Goal: Task Accomplishment & Management: Complete application form

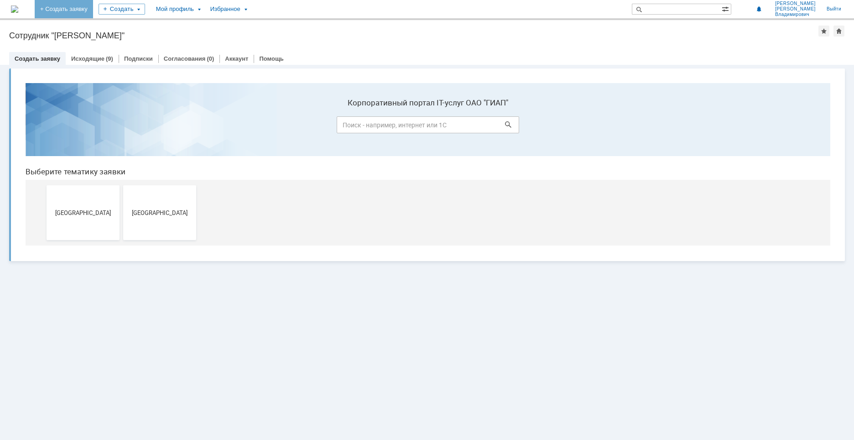
click at [93, 9] on link "+ Создать заявку" at bounding box center [64, 9] width 58 height 18
click at [85, 214] on span "[GEOGRAPHIC_DATA]" at bounding box center [83, 212] width 68 height 7
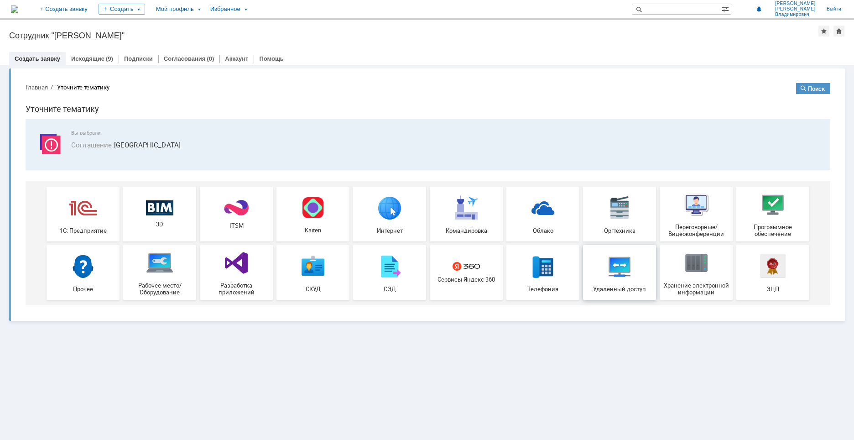
click at [616, 270] on img at bounding box center [619, 265] width 27 height 27
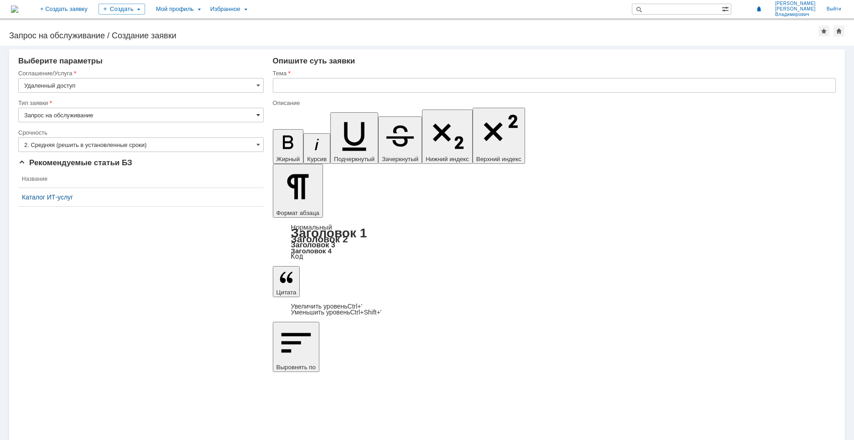
click at [258, 114] on span at bounding box center [258, 114] width 4 height 7
click at [215, 178] on th "Название" at bounding box center [140, 179] width 245 height 18
type input "Запрос на обслуживание"
click at [287, 83] on input "text" at bounding box center [554, 85] width 563 height 15
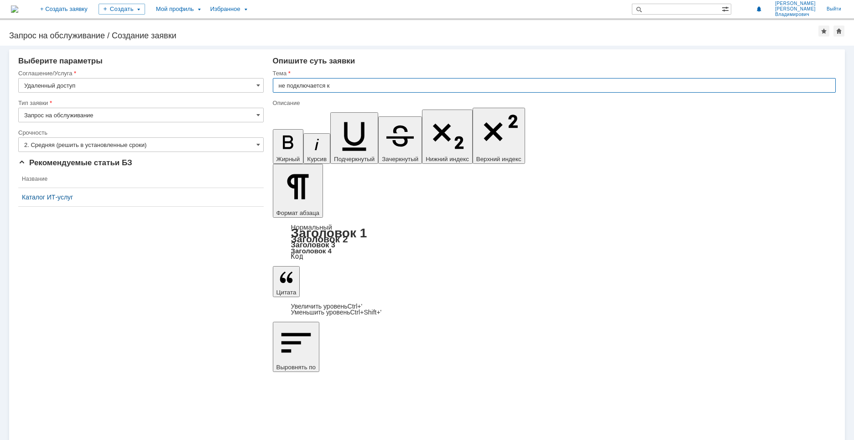
drag, startPoint x: 343, startPoint y: 84, endPoint x: 272, endPoint y: 92, distance: 71.1
click at [273, 92] on input "не подключается к" at bounding box center [554, 85] width 563 height 15
type input "rudzwcp0206 не подключается"
click at [308, 86] on input "rudzwcp0206 не подключается" at bounding box center [554, 85] width 563 height 15
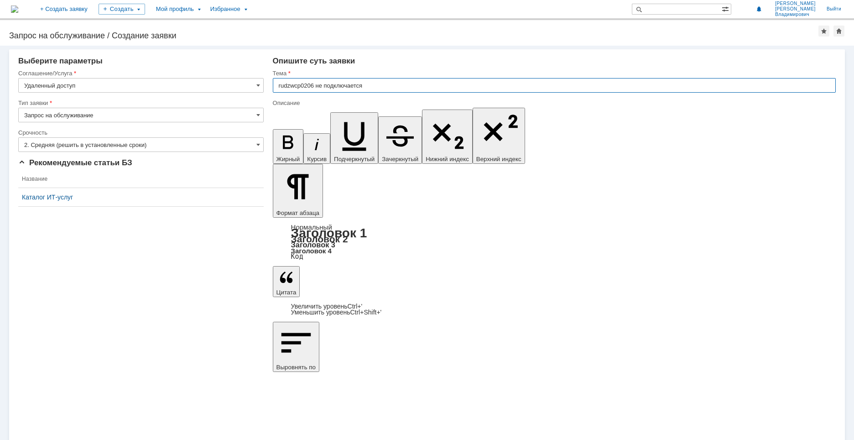
click at [308, 86] on input "rudzwcp0206 не подключается" at bounding box center [554, 85] width 563 height 15
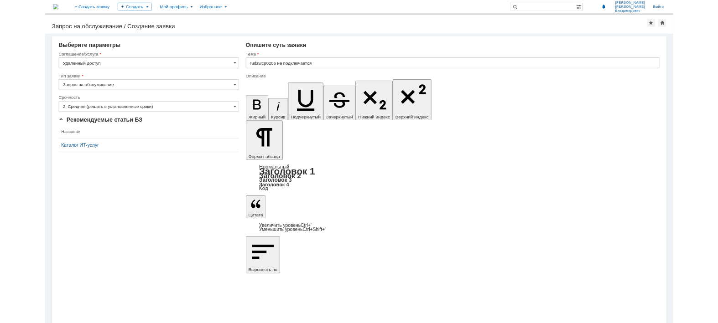
scroll to position [55, 1]
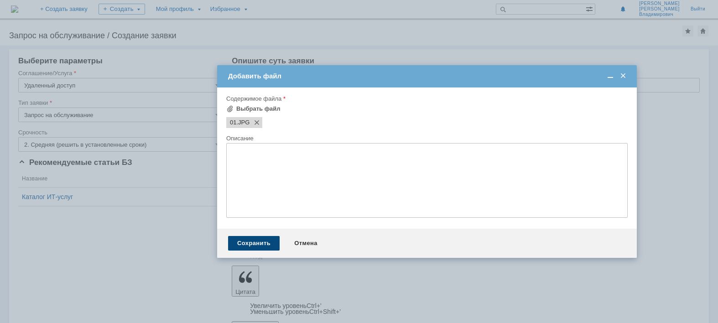
click at [258, 242] on div "Сохранить" at bounding box center [254, 243] width 52 height 15
